Goal: Use online tool/utility: Utilize a website feature to perform a specific function

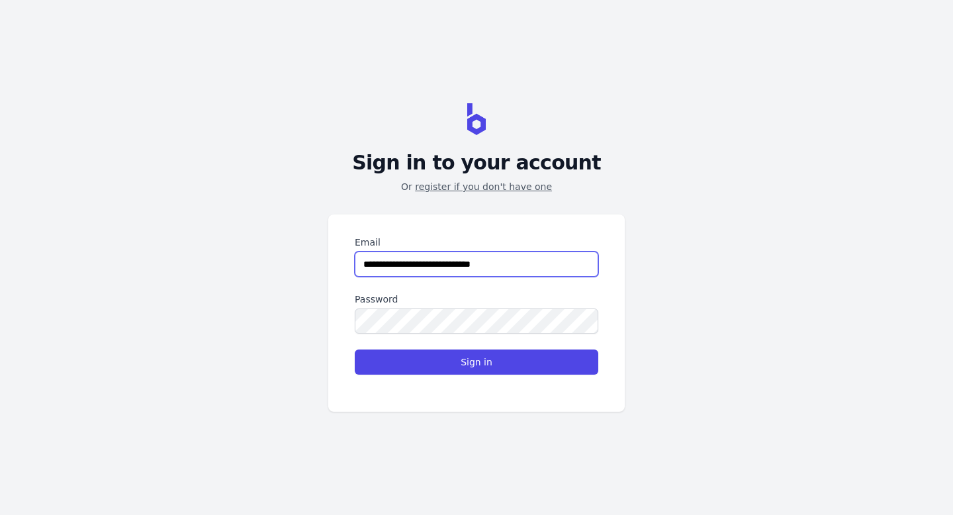
click at [544, 272] on input "**********" at bounding box center [477, 263] width 244 height 25
type input "**********"
click at [355, 349] on button "Sign in" at bounding box center [477, 361] width 244 height 25
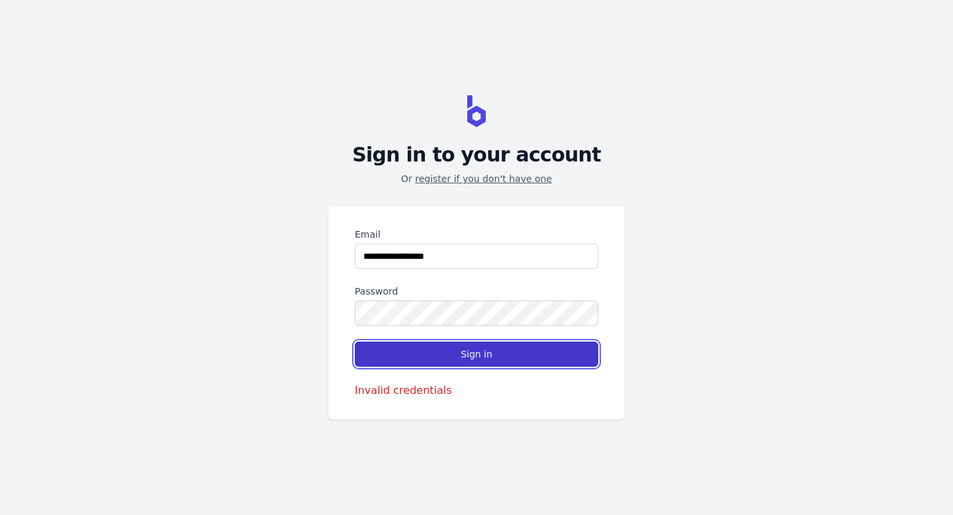
click at [497, 351] on button "Sign in" at bounding box center [477, 353] width 244 height 25
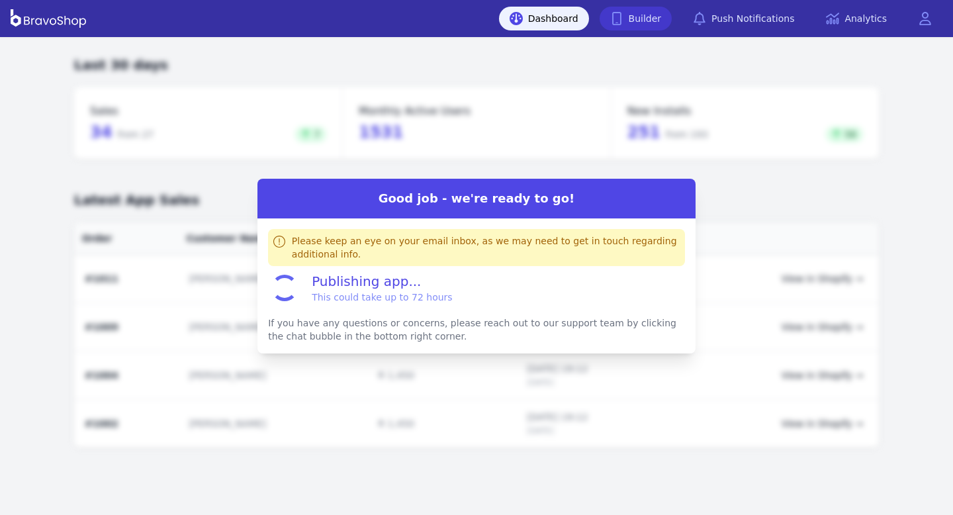
click at [646, 29] on link "Builder" at bounding box center [636, 19] width 73 height 24
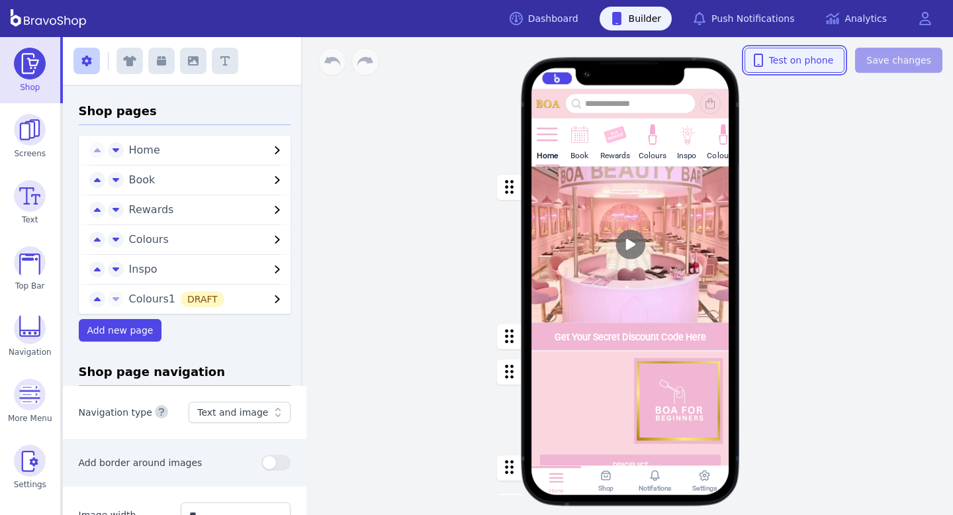
click at [805, 58] on span "Test on phone" at bounding box center [795, 60] width 78 height 13
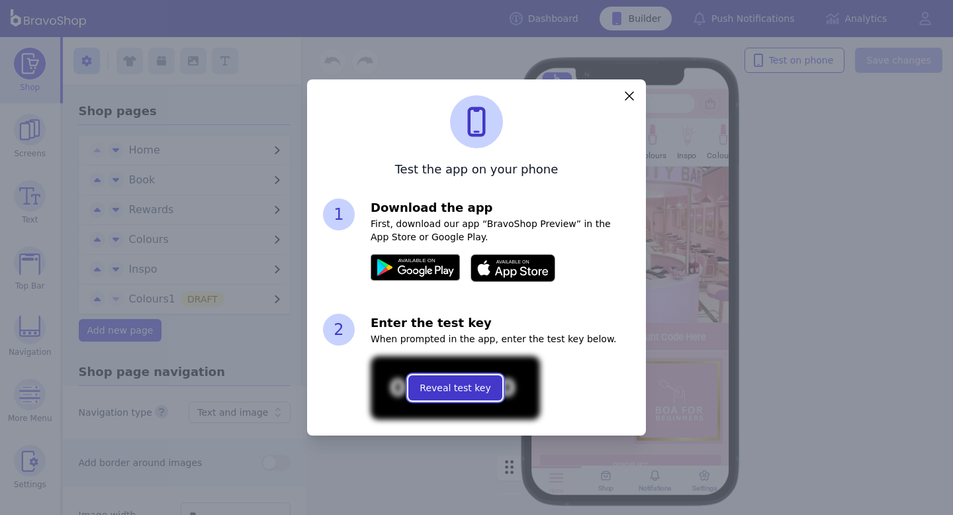
click at [457, 386] on span "Reveal test key" at bounding box center [455, 387] width 71 height 13
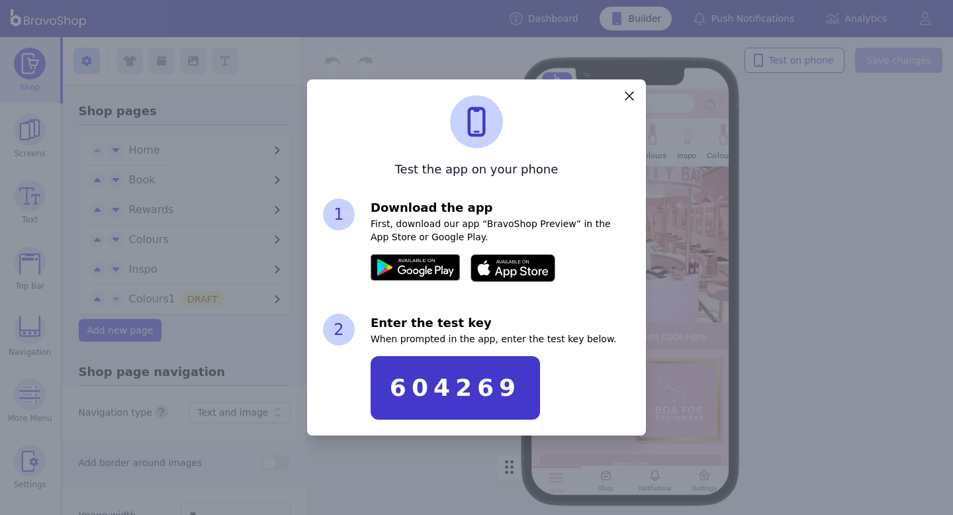
click at [457, 386] on div "604269" at bounding box center [455, 388] width 131 height 26
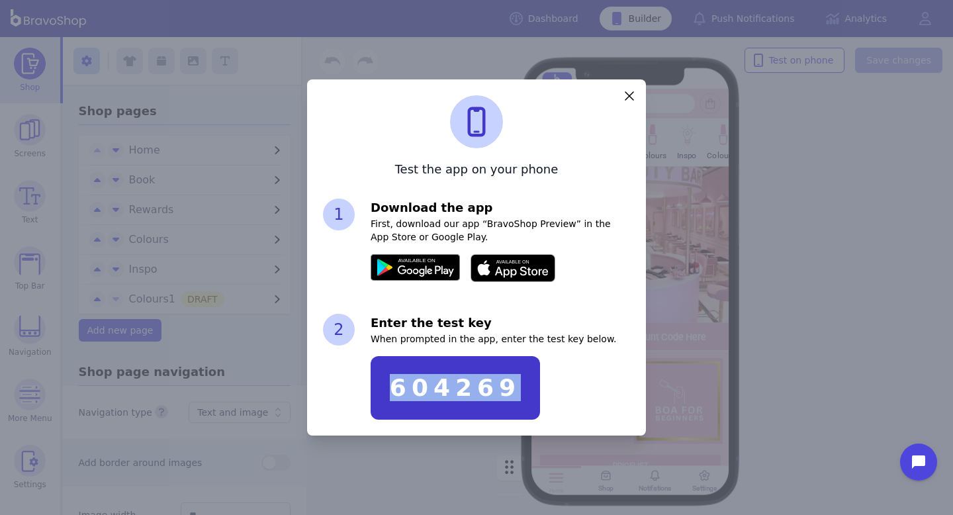
click at [457, 386] on div "604269" at bounding box center [455, 388] width 131 height 26
copy div "604269"
click at [340, 201] on div "1" at bounding box center [339, 215] width 32 height 32
click at [105, 259] on div "Test the app on your phone 1 Download the app First, download our app “BravoSho…" at bounding box center [476, 257] width 953 height 515
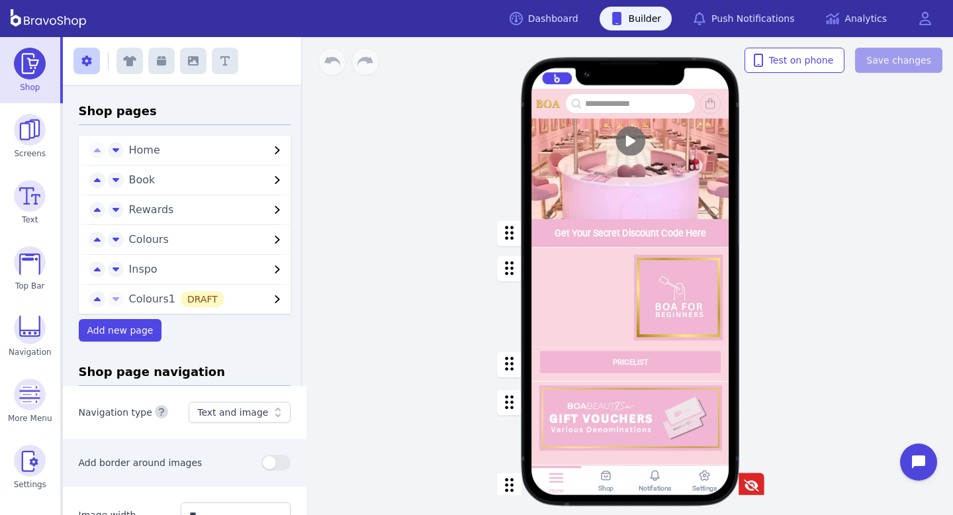
scroll to position [130, 0]
click at [667, 307] on div "button" at bounding box center [630, 298] width 198 height 100
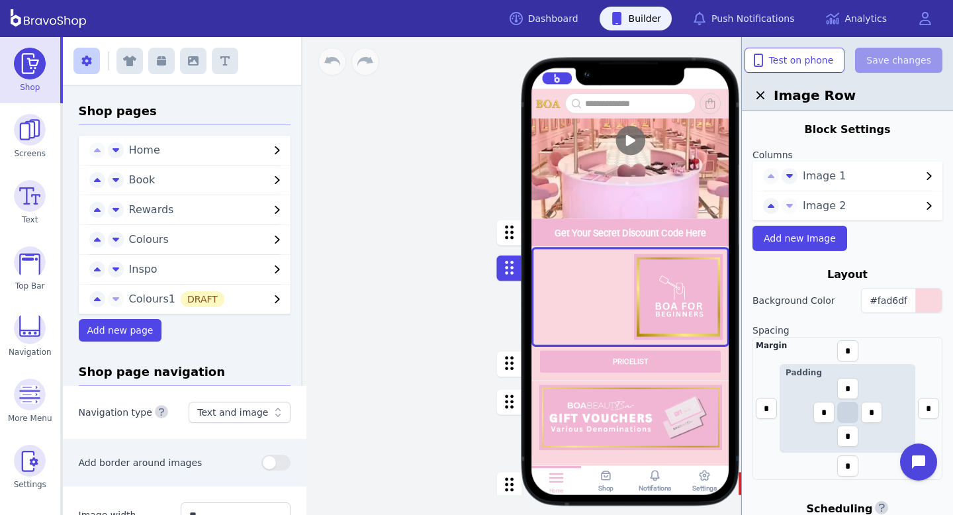
click at [596, 302] on div "button" at bounding box center [630, 298] width 198 height 100
click at [857, 206] on span "Image 2" at bounding box center [862, 206] width 118 height 16
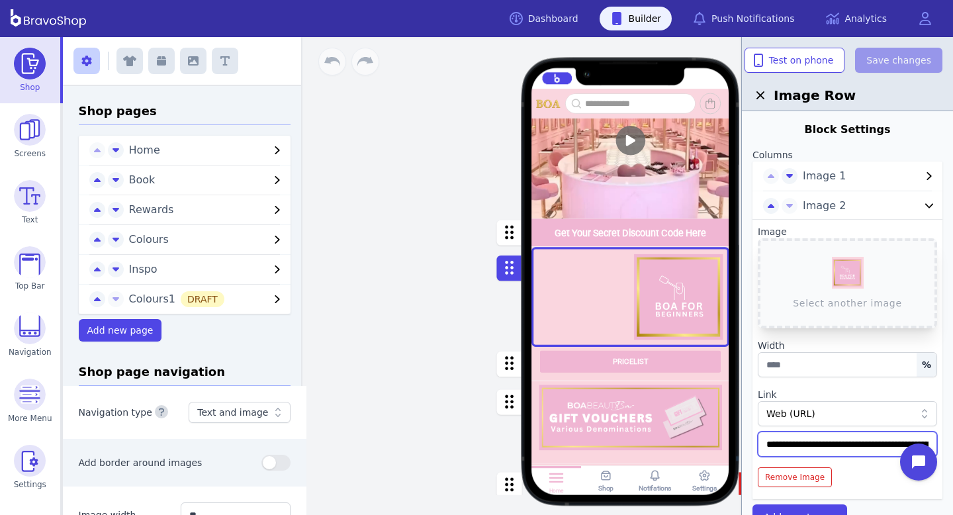
click at [846, 441] on input "**********" at bounding box center [847, 443] width 179 height 25
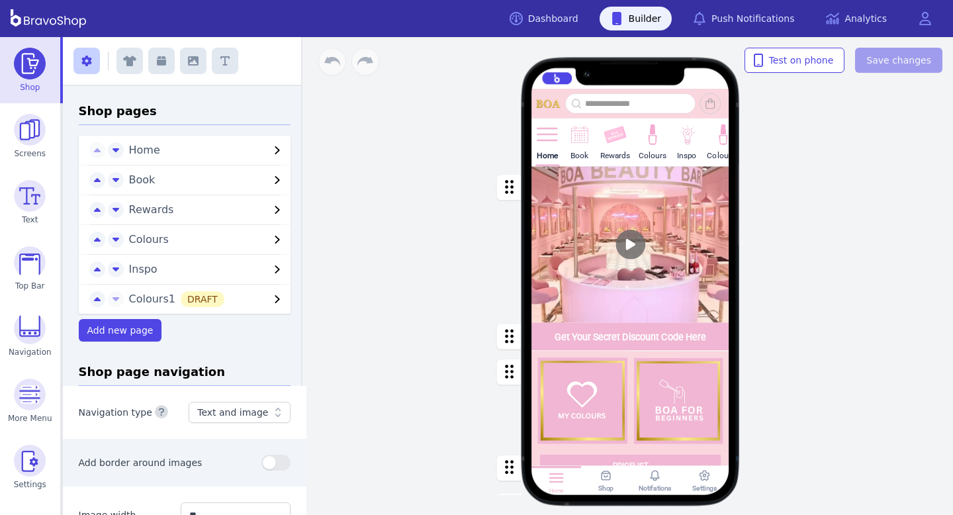
click at [651, 401] on div "button" at bounding box center [630, 401] width 198 height 100
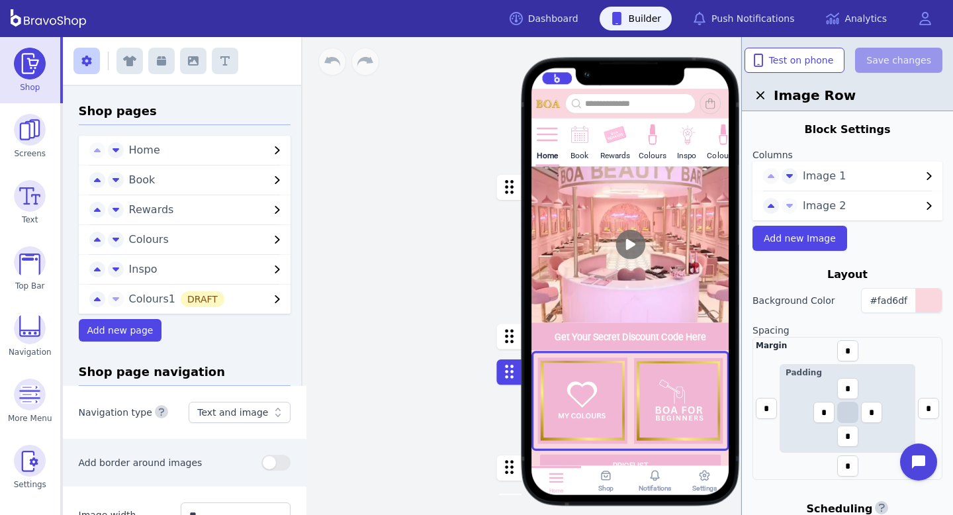
click at [824, 183] on span "Image 1" at bounding box center [862, 176] width 118 height 16
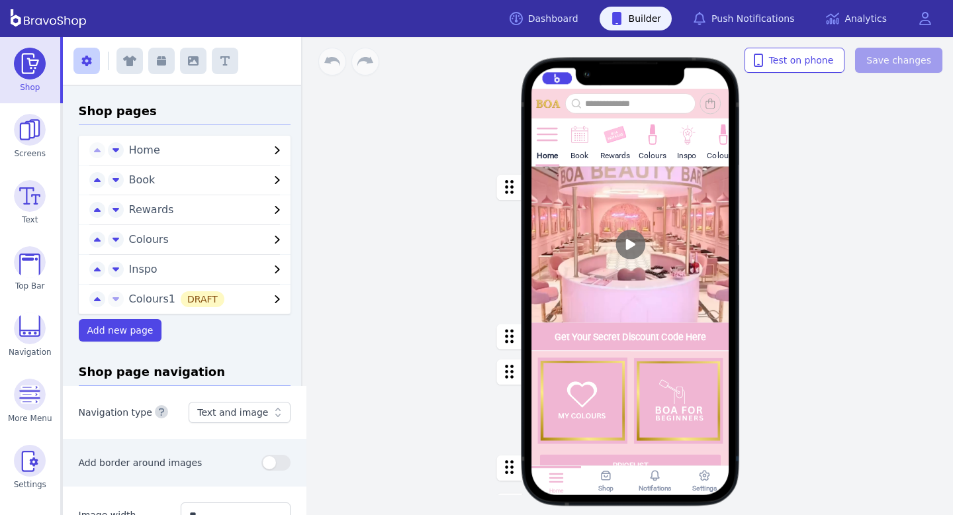
click at [651, 401] on div "button" at bounding box center [630, 401] width 198 height 100
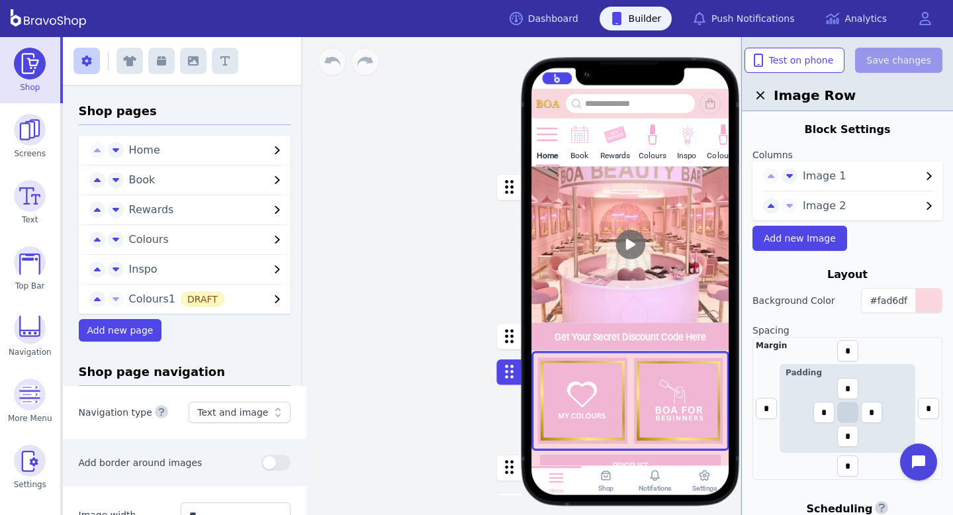
click at [824, 183] on span "Image 1" at bounding box center [862, 176] width 118 height 16
